Goal: Task Accomplishment & Management: Manage account settings

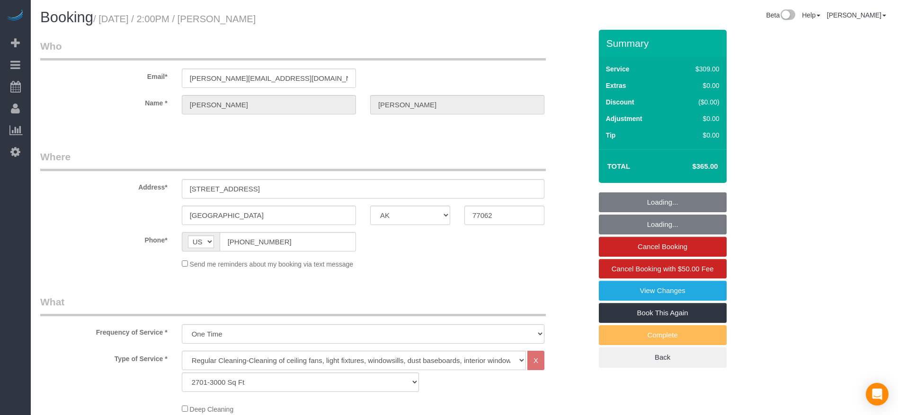
select select "[GEOGRAPHIC_DATA]"
select select "3"
select select "string:check"
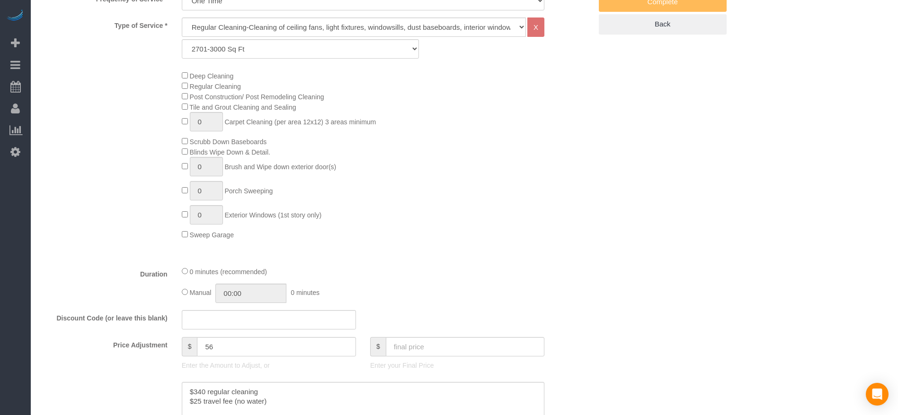
select select "object:1120"
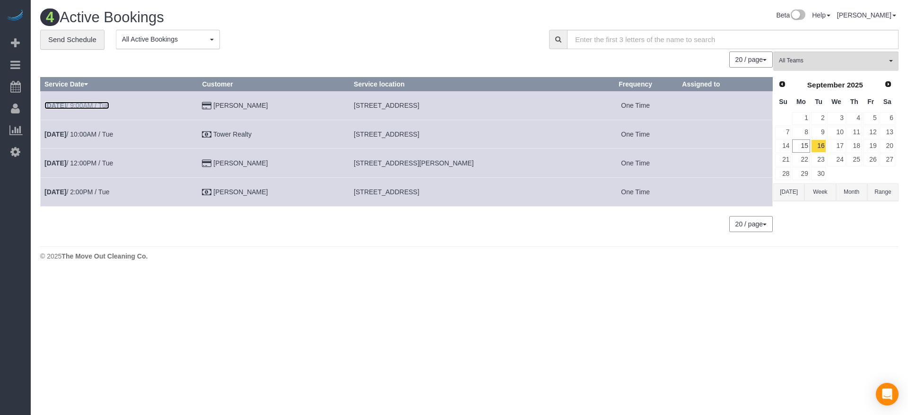
click at [93, 102] on link "[DATE] 9:00AM / Tue" at bounding box center [76, 106] width 65 height 8
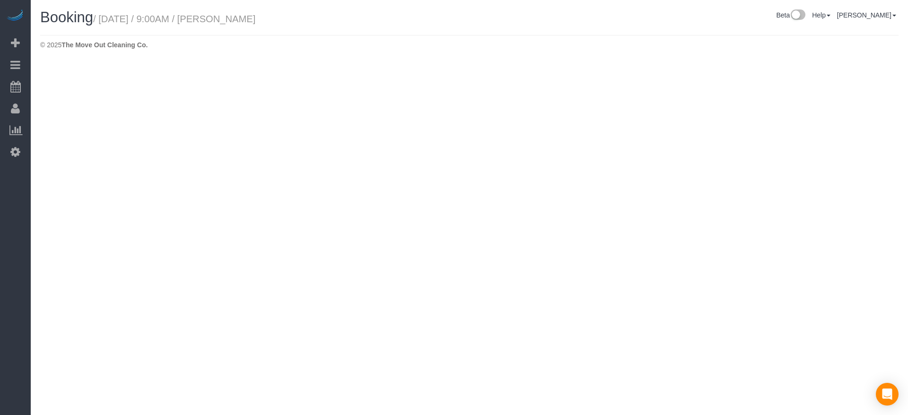
select select "[GEOGRAPHIC_DATA]"
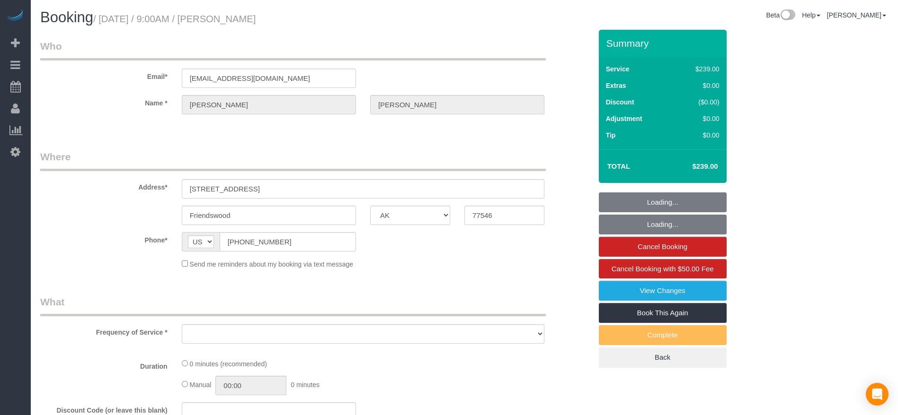
select select "string:fspay-f565eebb-2263-43b5-99cd-6f4edc965f82"
select select "object:1642"
select select "3"
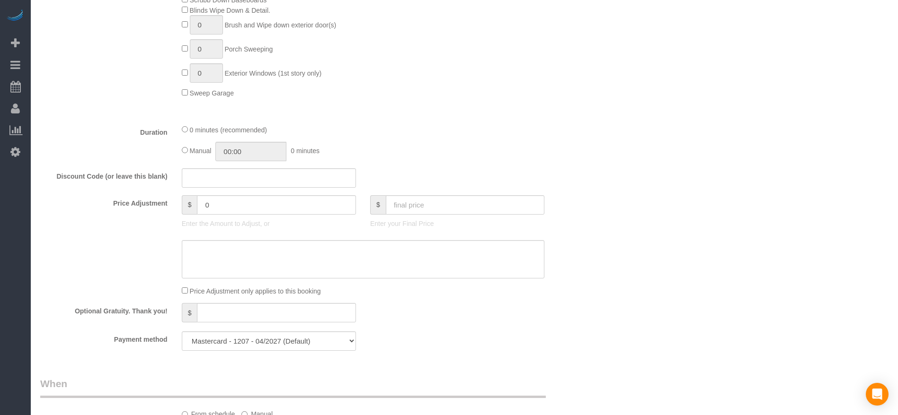
scroll to position [471, 0]
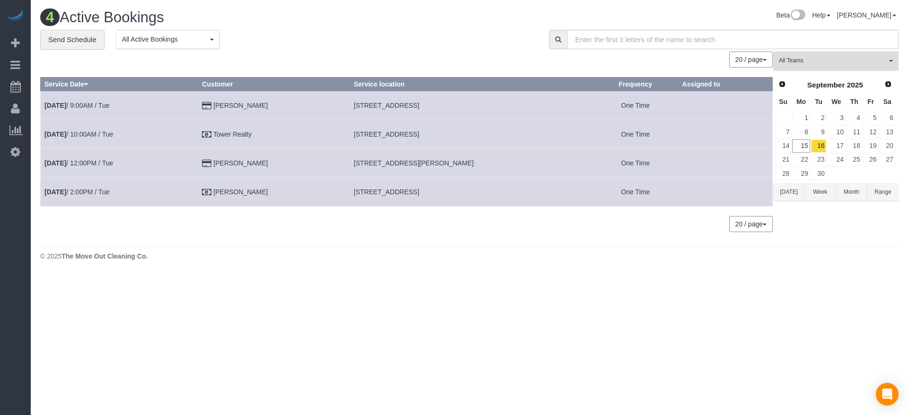
drag, startPoint x: 371, startPoint y: 132, endPoint x: 485, endPoint y: 134, distance: 114.5
click at [485, 134] on td "[STREET_ADDRESS]" at bounding box center [471, 134] width 243 height 29
copy span "[STREET_ADDRESS]"
click at [66, 132] on b "[DATE]" at bounding box center [55, 135] width 22 height 8
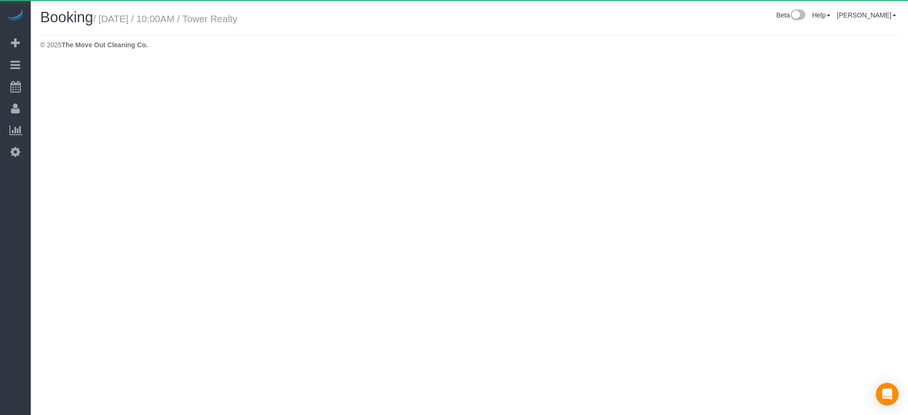
select select "[GEOGRAPHIC_DATA]"
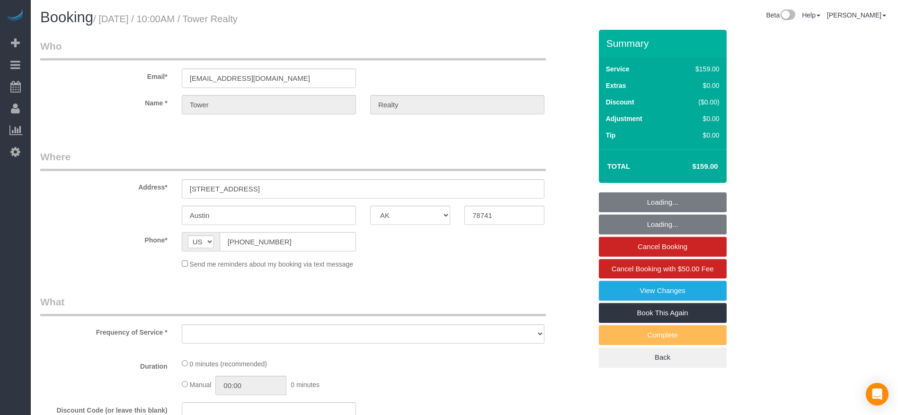
select select "object:2063"
select select "3"
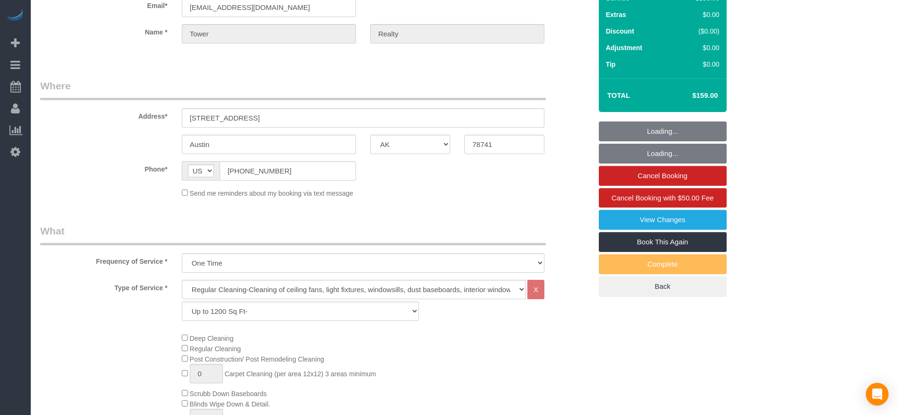
select select "object:2147"
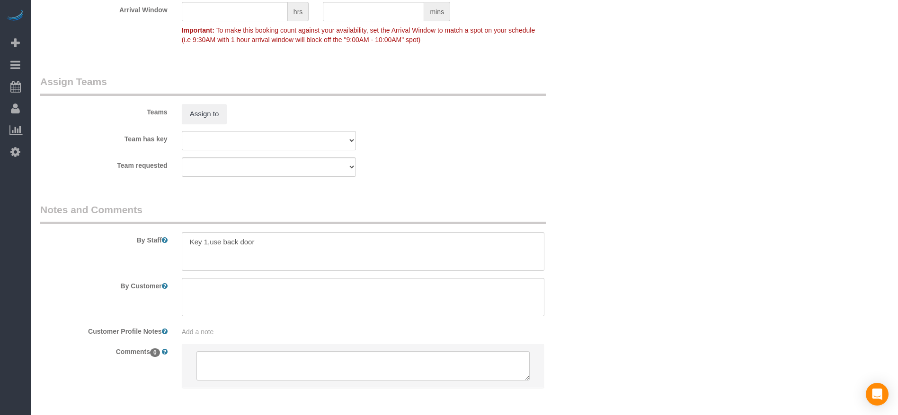
scroll to position [958, 0]
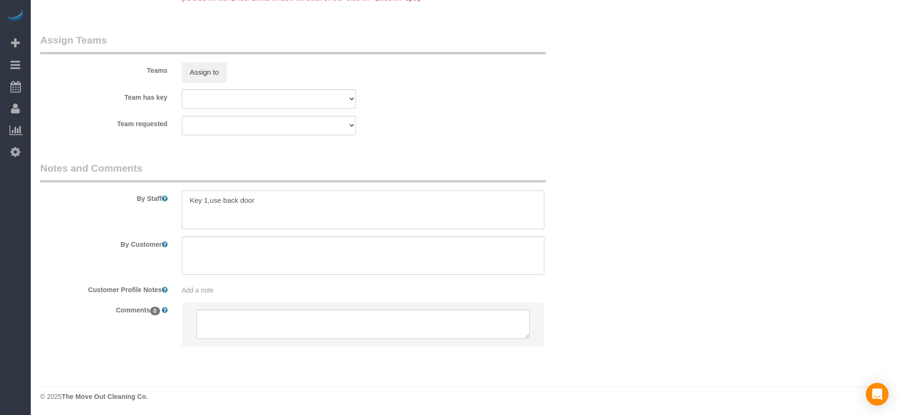
drag, startPoint x: 212, startPoint y: 201, endPoint x: 263, endPoint y: 203, distance: 51.6
click at [263, 203] on textarea at bounding box center [363, 210] width 362 height 39
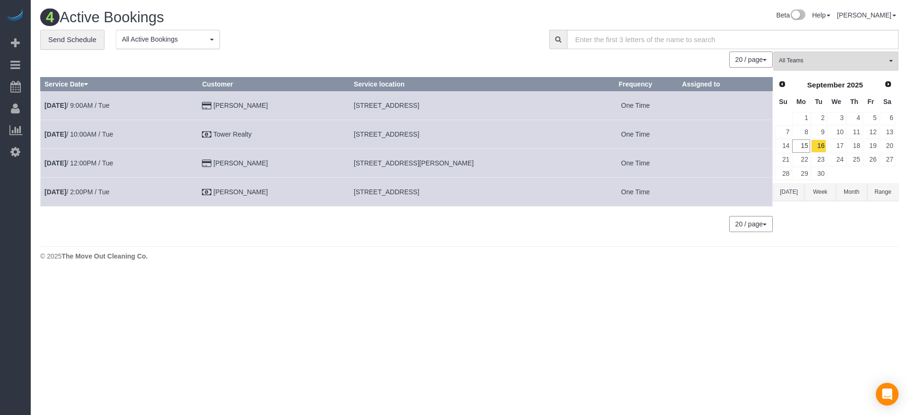
drag, startPoint x: 369, startPoint y: 162, endPoint x: 477, endPoint y: 166, distance: 108.4
click at [477, 166] on td "[STREET_ADDRESS][PERSON_NAME]" at bounding box center [471, 163] width 243 height 29
copy span "[STREET_ADDRESS][PERSON_NAME]"
click at [93, 157] on td "[DATE] 12:00PM / Tue" at bounding box center [120, 163] width 158 height 29
click at [93, 166] on link "[DATE] 12:00PM / Tue" at bounding box center [78, 163] width 69 height 8
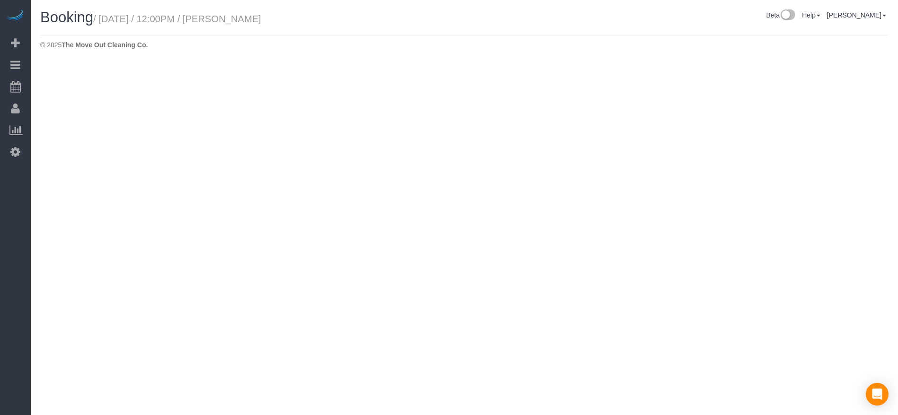
select select "[GEOGRAPHIC_DATA]"
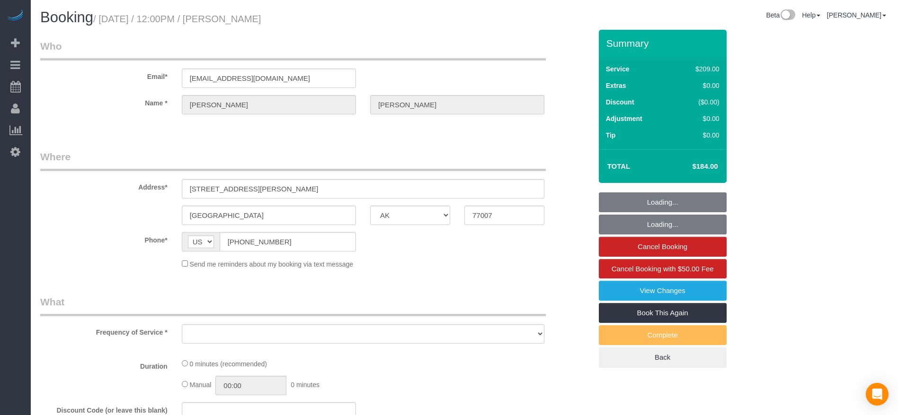
select select "object:2585"
select select "string:fspay-8561af20-70c0-419c-b0e1-6878643e68ba"
select select "3"
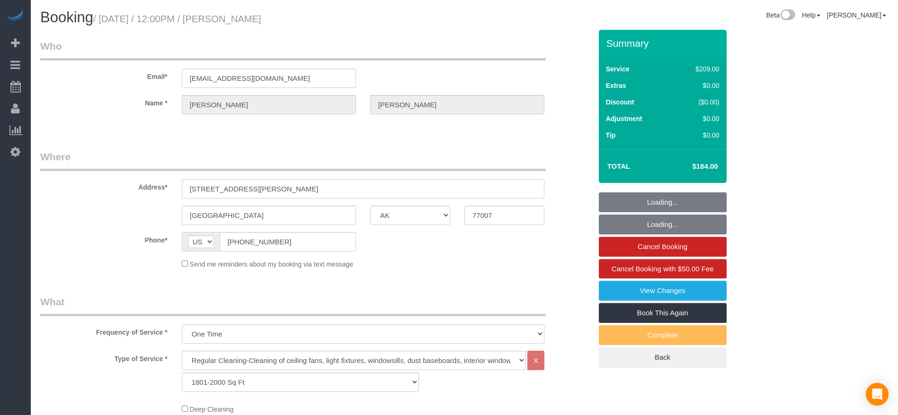
select select "object:2672"
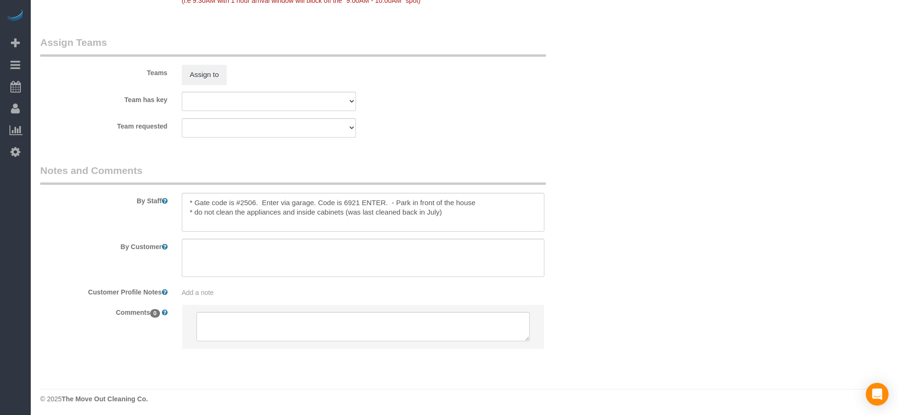
scroll to position [968, 0]
drag, startPoint x: 187, startPoint y: 200, endPoint x: 496, endPoint y: 198, distance: 309.5
click at [496, 198] on textarea at bounding box center [363, 210] width 362 height 39
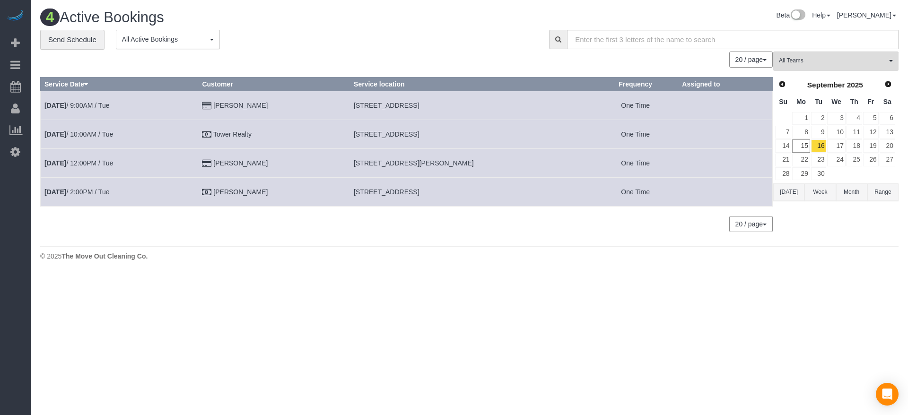
drag, startPoint x: 370, startPoint y: 103, endPoint x: 530, endPoint y: 106, distance: 160.9
click at [530, 106] on td "[STREET_ADDRESS]" at bounding box center [471, 105] width 243 height 29
copy span "[STREET_ADDRESS]"
click at [99, 107] on link "[DATE] 9:00AM / Tue" at bounding box center [76, 106] width 65 height 8
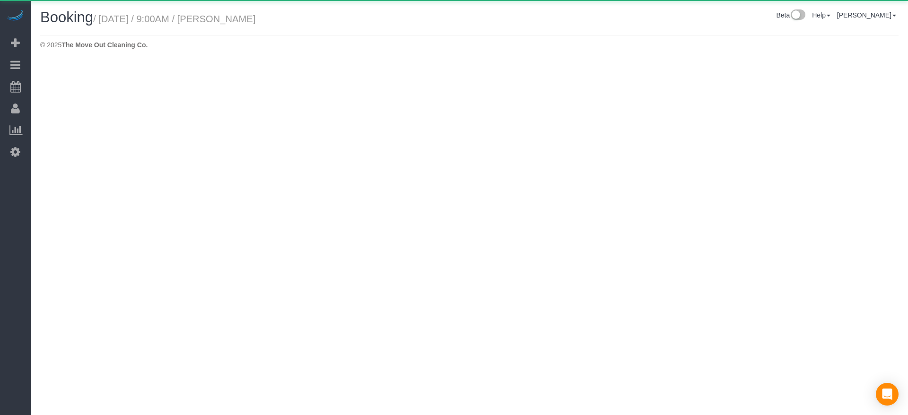
select select "[GEOGRAPHIC_DATA]"
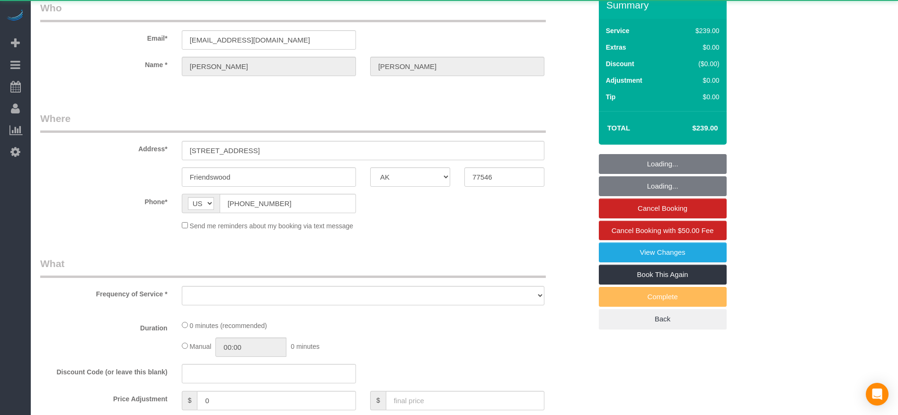
select select "object:3110"
select select "string:fspay-f565eebb-2263-43b5-99cd-6f4edc965f82"
select select "3"
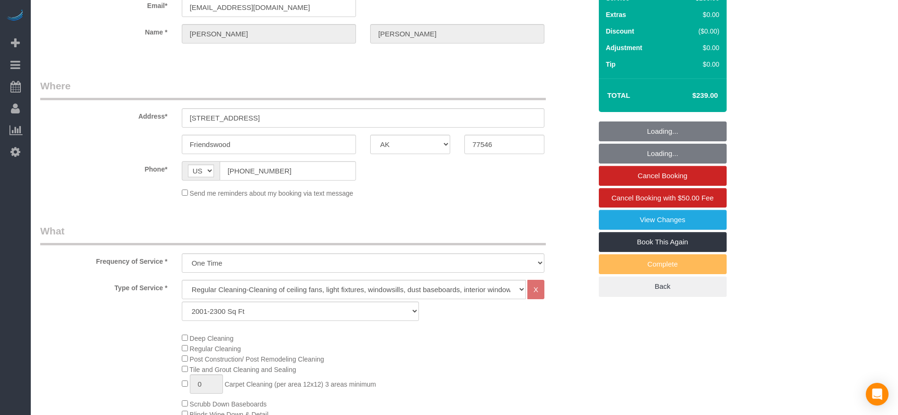
select select "object:3197"
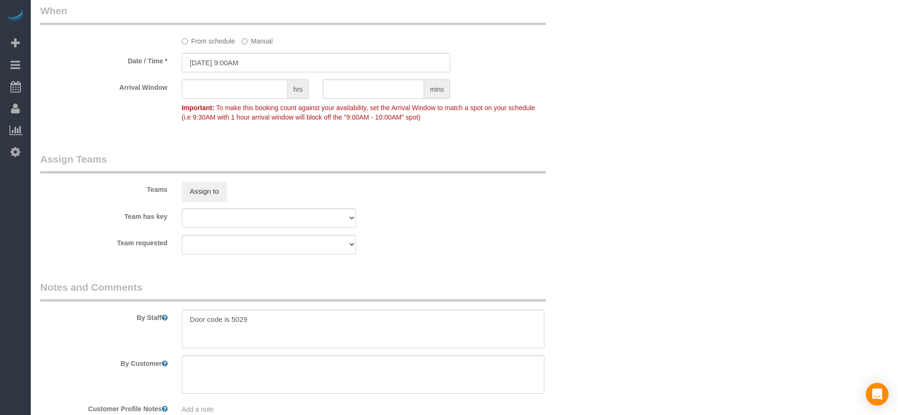
scroll to position [852, 0]
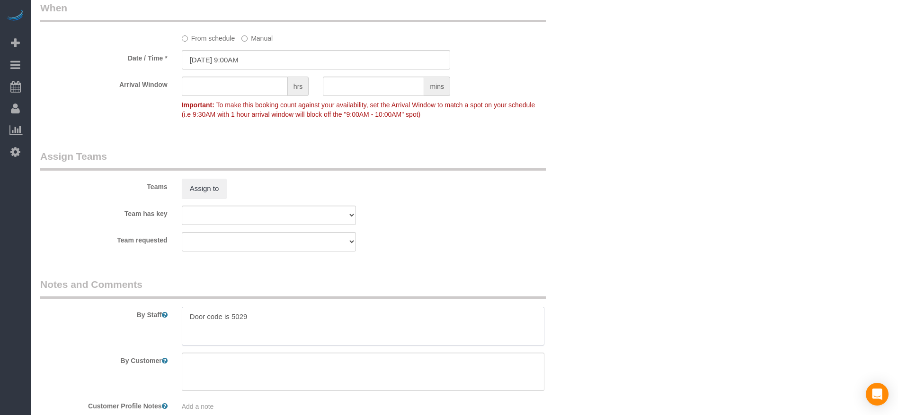
drag, startPoint x: 183, startPoint y: 319, endPoint x: 302, endPoint y: 321, distance: 119.2
click at [302, 321] on textarea at bounding box center [363, 326] width 362 height 39
